Goal: Find specific page/section: Find specific page/section

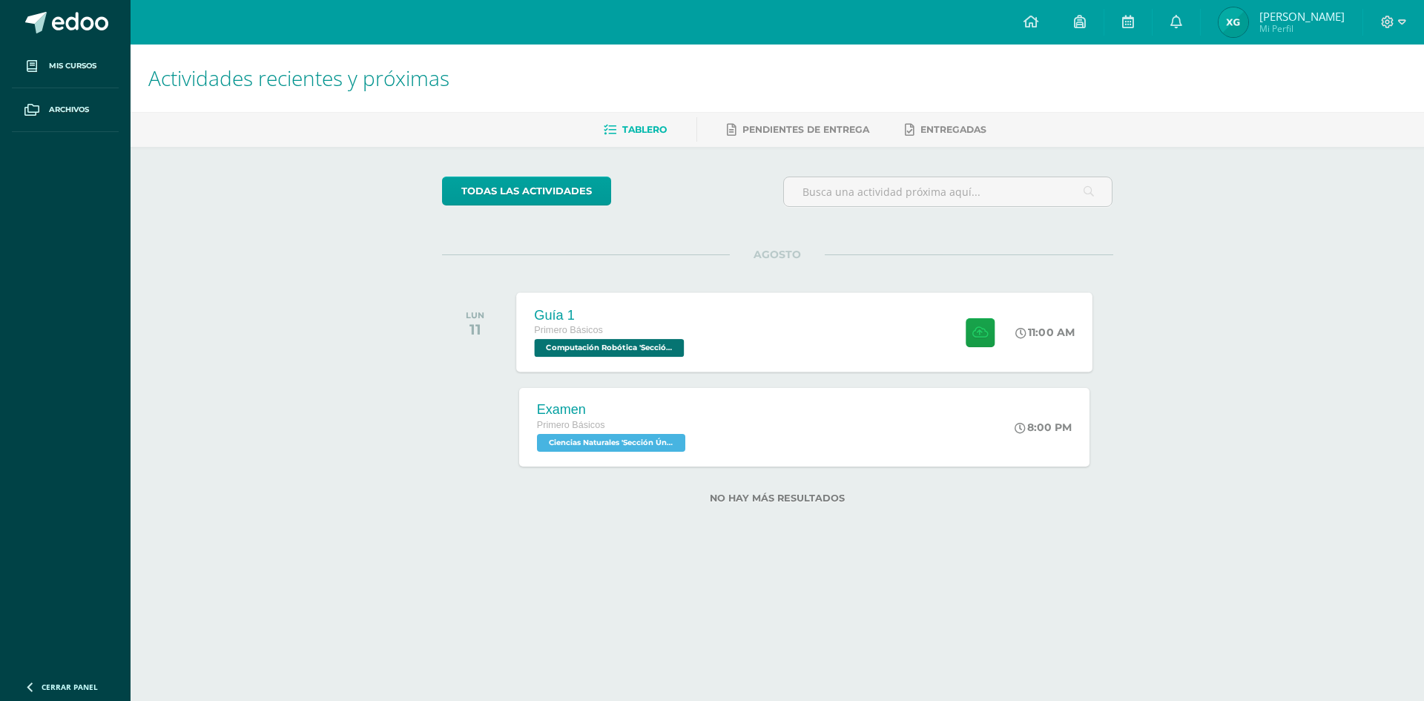
click at [852, 329] on div "Guía 1 Primero Básicos Computación Robótica 'Sección Única' 11:00 AM Guía 1 Com…" at bounding box center [804, 331] width 576 height 79
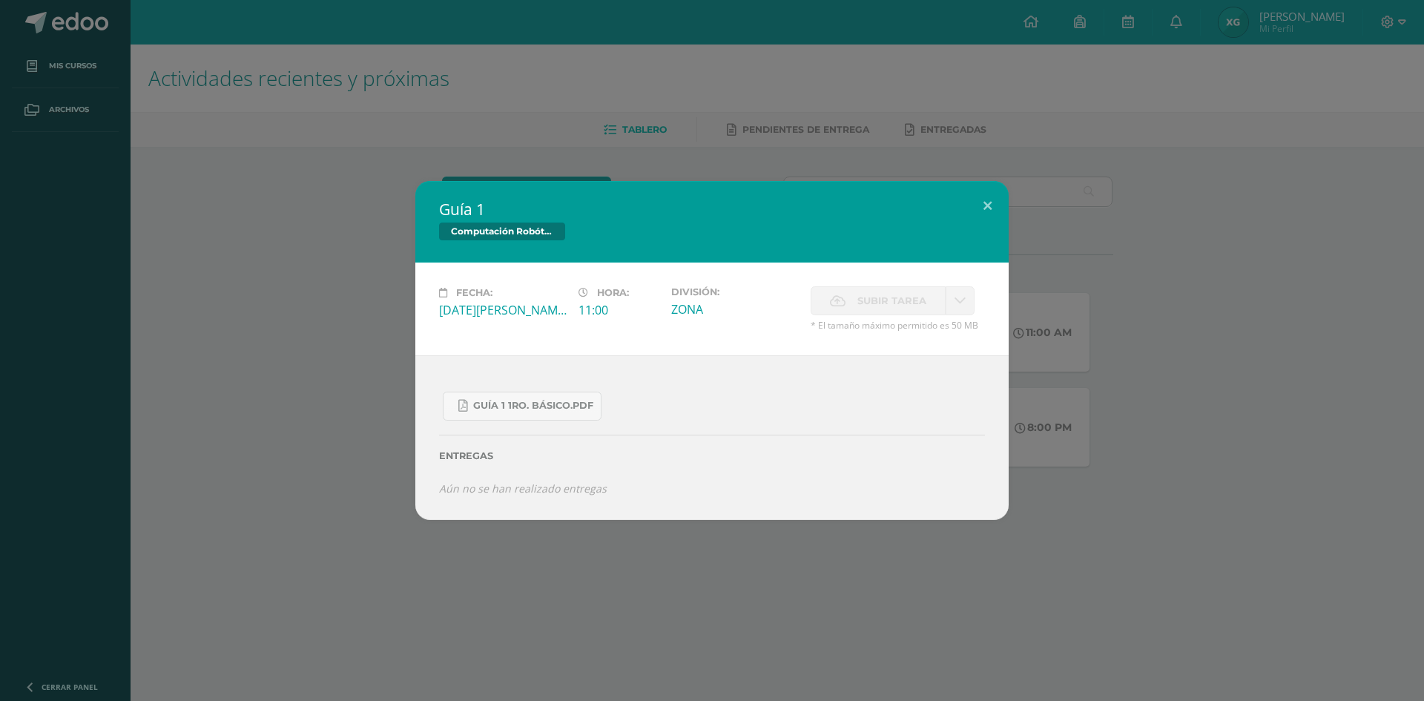
click at [368, 209] on div "Guía 1 Computación Robótica Fecha: Lunes 11 de Agosto Hora: 11:00 División: ZONA" at bounding box center [712, 350] width 1412 height 339
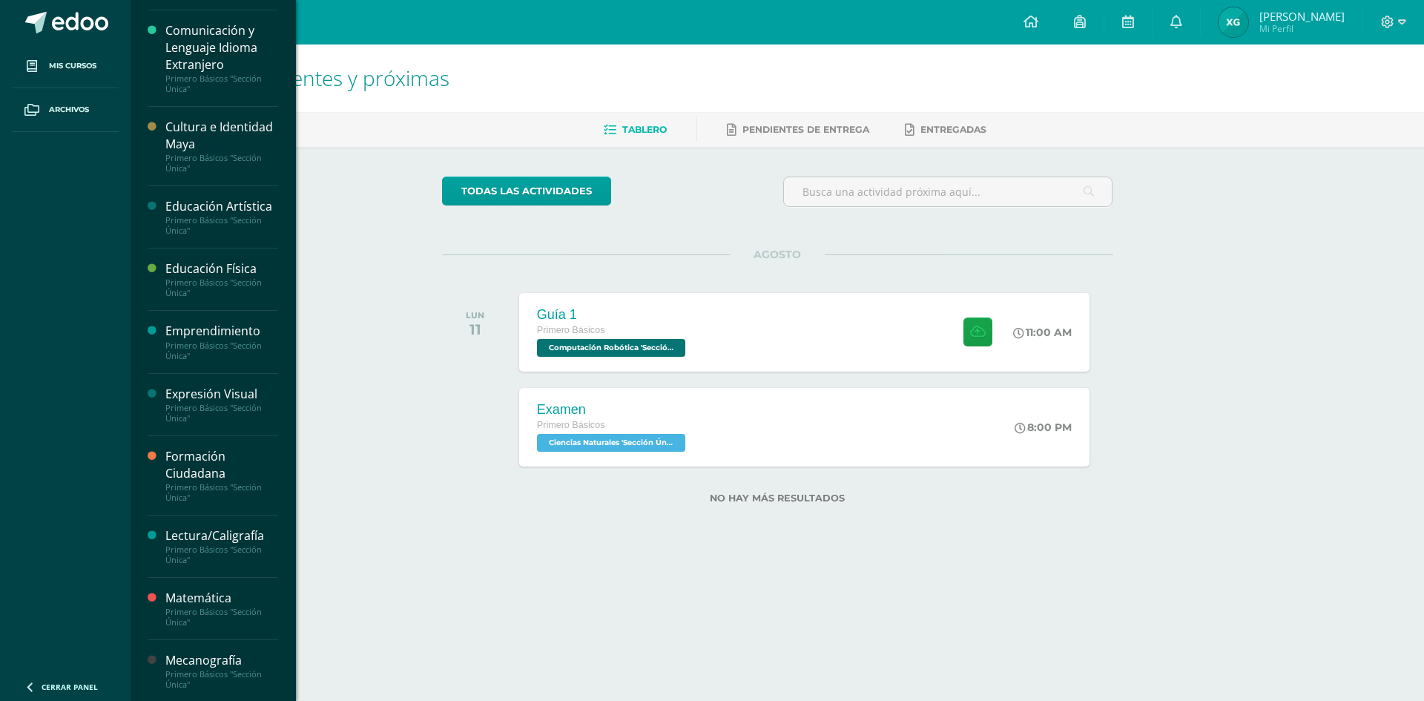
scroll to position [275, 0]
click at [226, 459] on div "Formación Ciudadana" at bounding box center [221, 464] width 113 height 34
